Goal: Find specific page/section: Find specific page/section

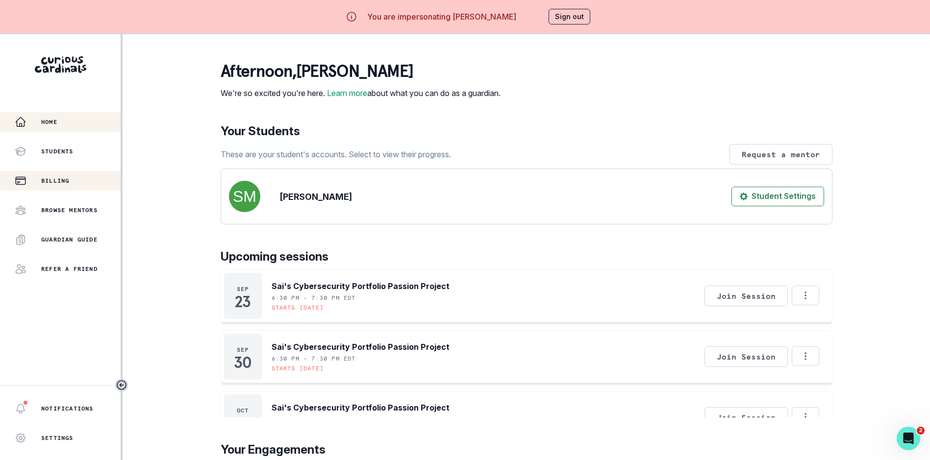
click at [70, 186] on div "Billing" at bounding box center [68, 181] width 106 height 12
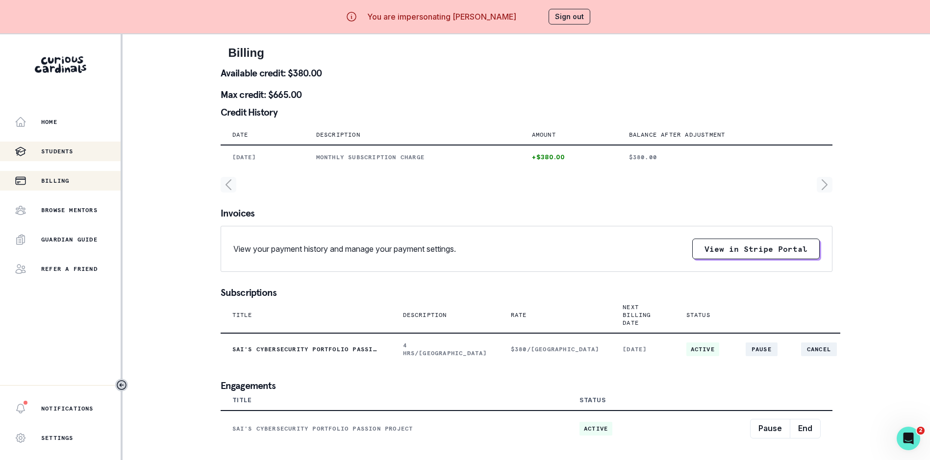
click at [59, 150] on p "Students" at bounding box center [57, 152] width 32 height 8
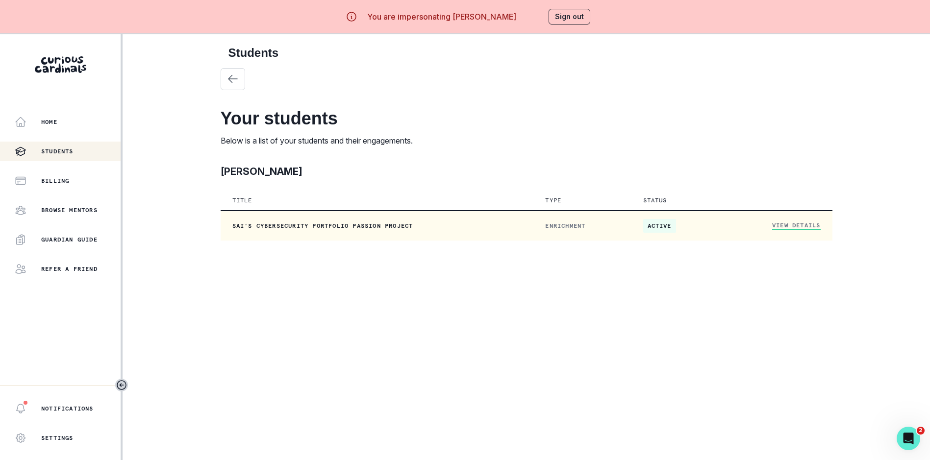
click at [781, 221] on td "View Details" at bounding box center [777, 226] width 110 height 30
click at [787, 223] on link "View Details" at bounding box center [796, 226] width 48 height 8
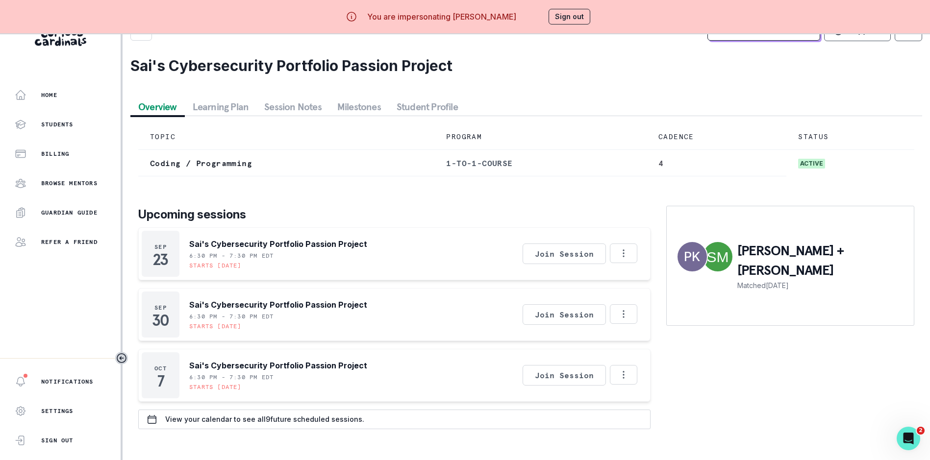
scroll to position [42, 0]
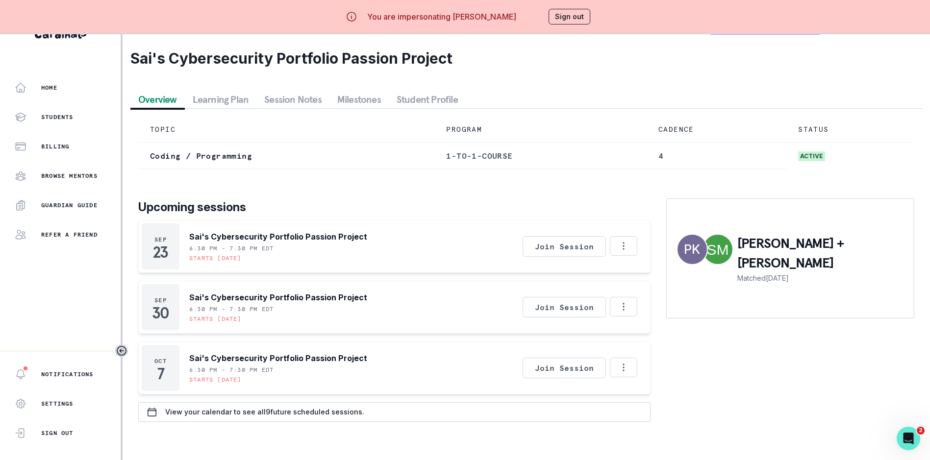
click at [302, 95] on button "Session Notes" at bounding box center [292, 100] width 73 height 18
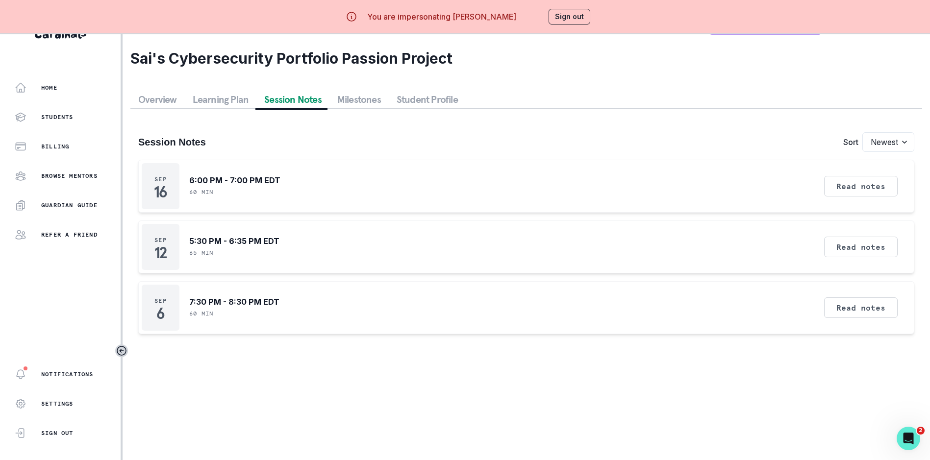
click at [576, 17] on button "Sign out" at bounding box center [569, 17] width 42 height 16
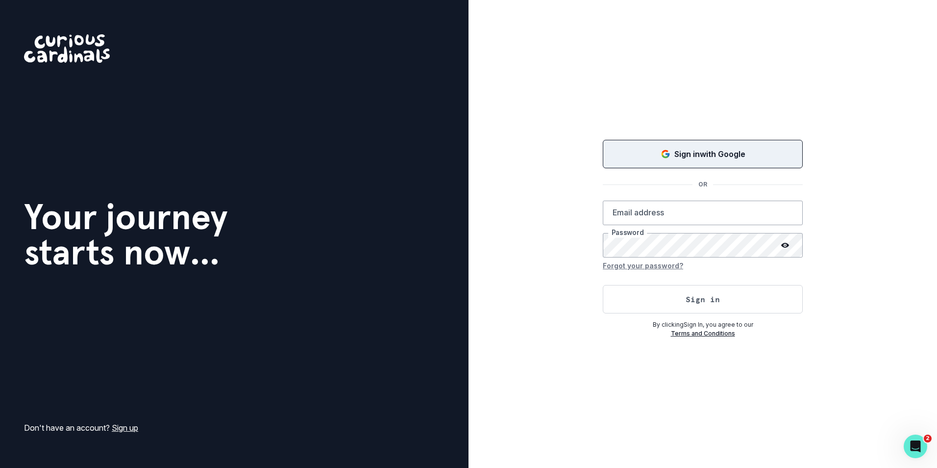
click at [728, 160] on button "Sign in with Google" at bounding box center [703, 154] width 200 height 28
